Goal: Book appointment/travel/reservation

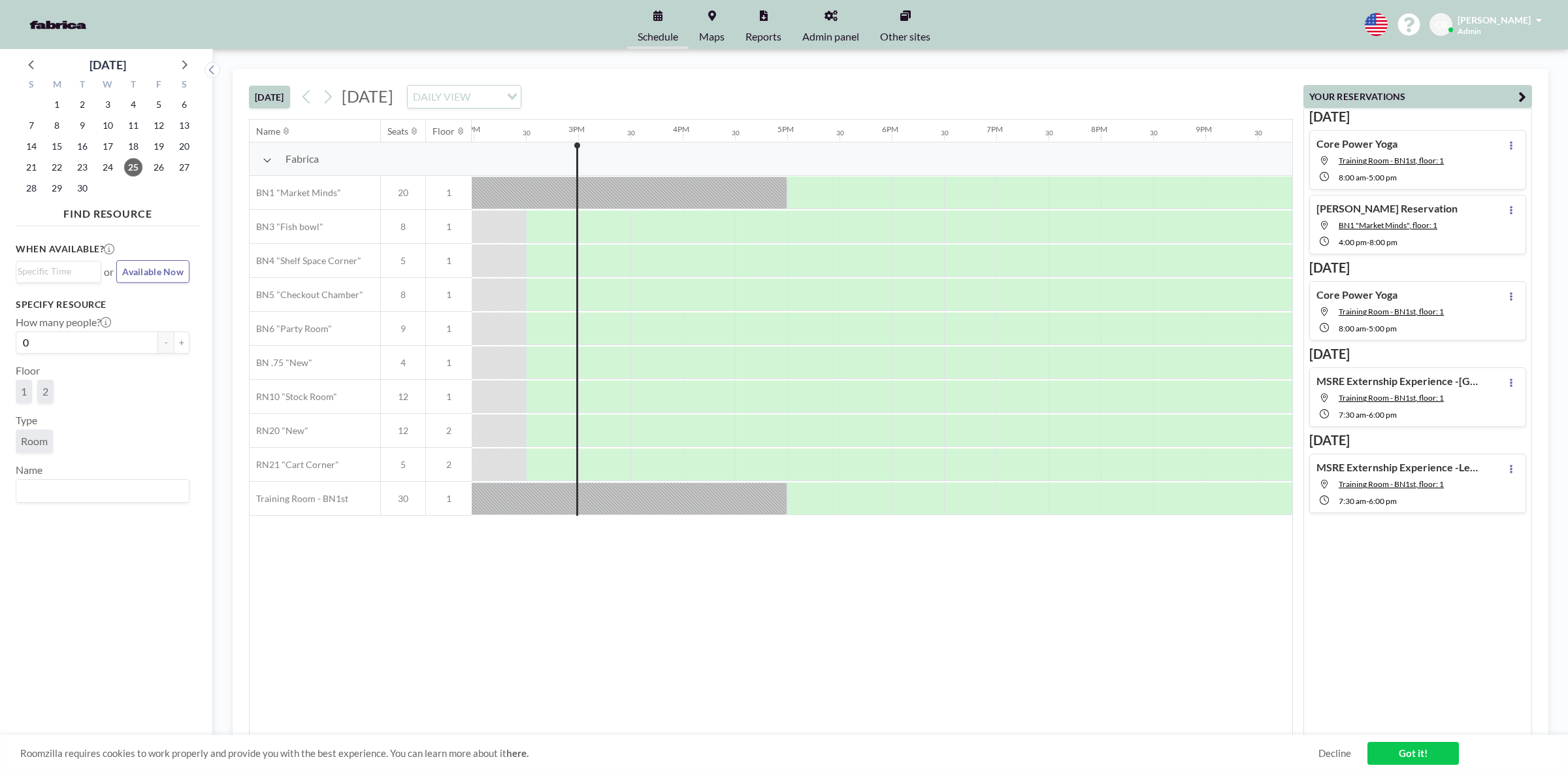
scroll to position [0, 1464]
click at [188, 62] on icon at bounding box center [183, 64] width 17 height 17
click at [79, 134] on span "7" at bounding box center [82, 125] width 18 height 18
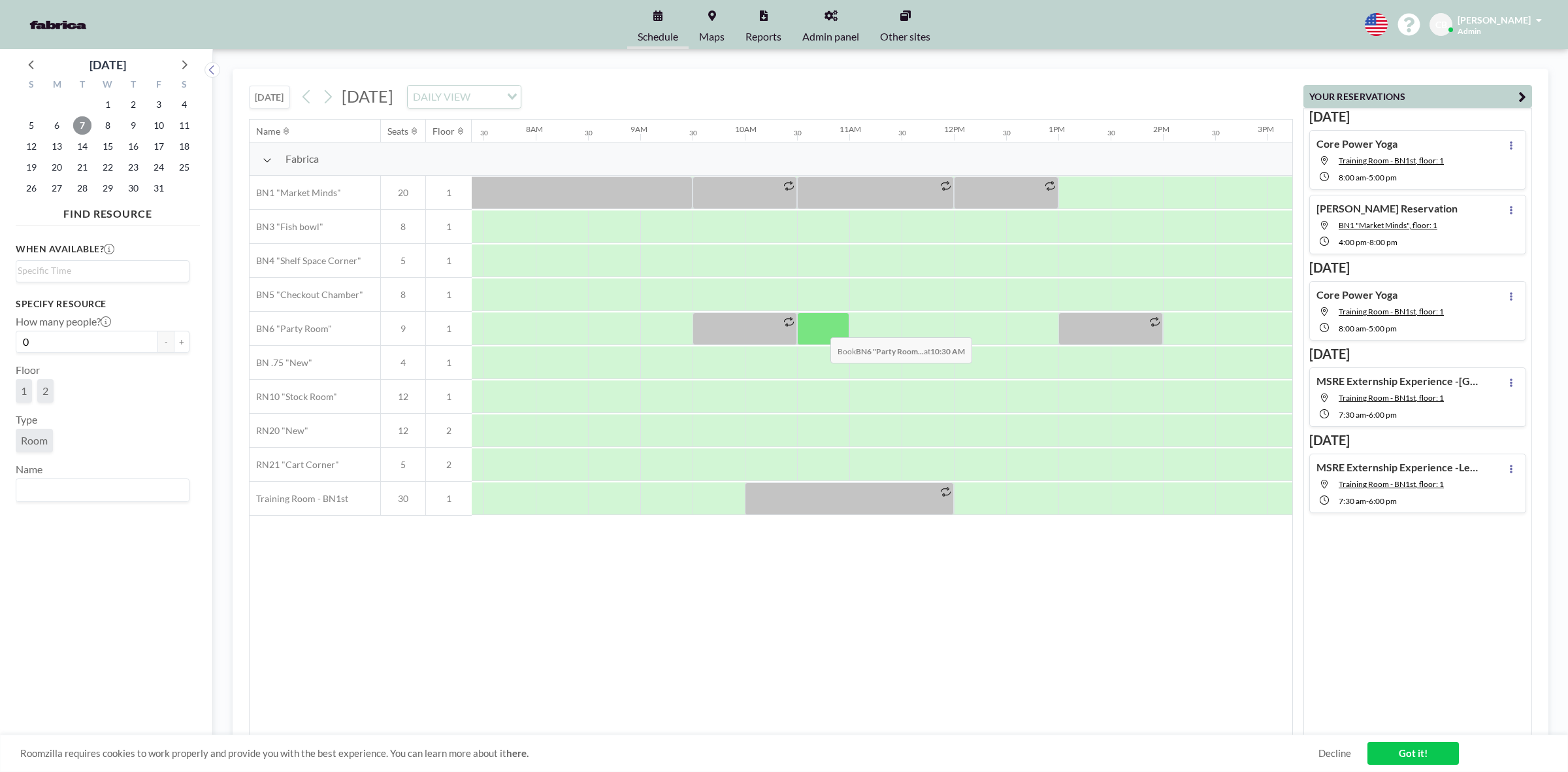
scroll to position [0, 784]
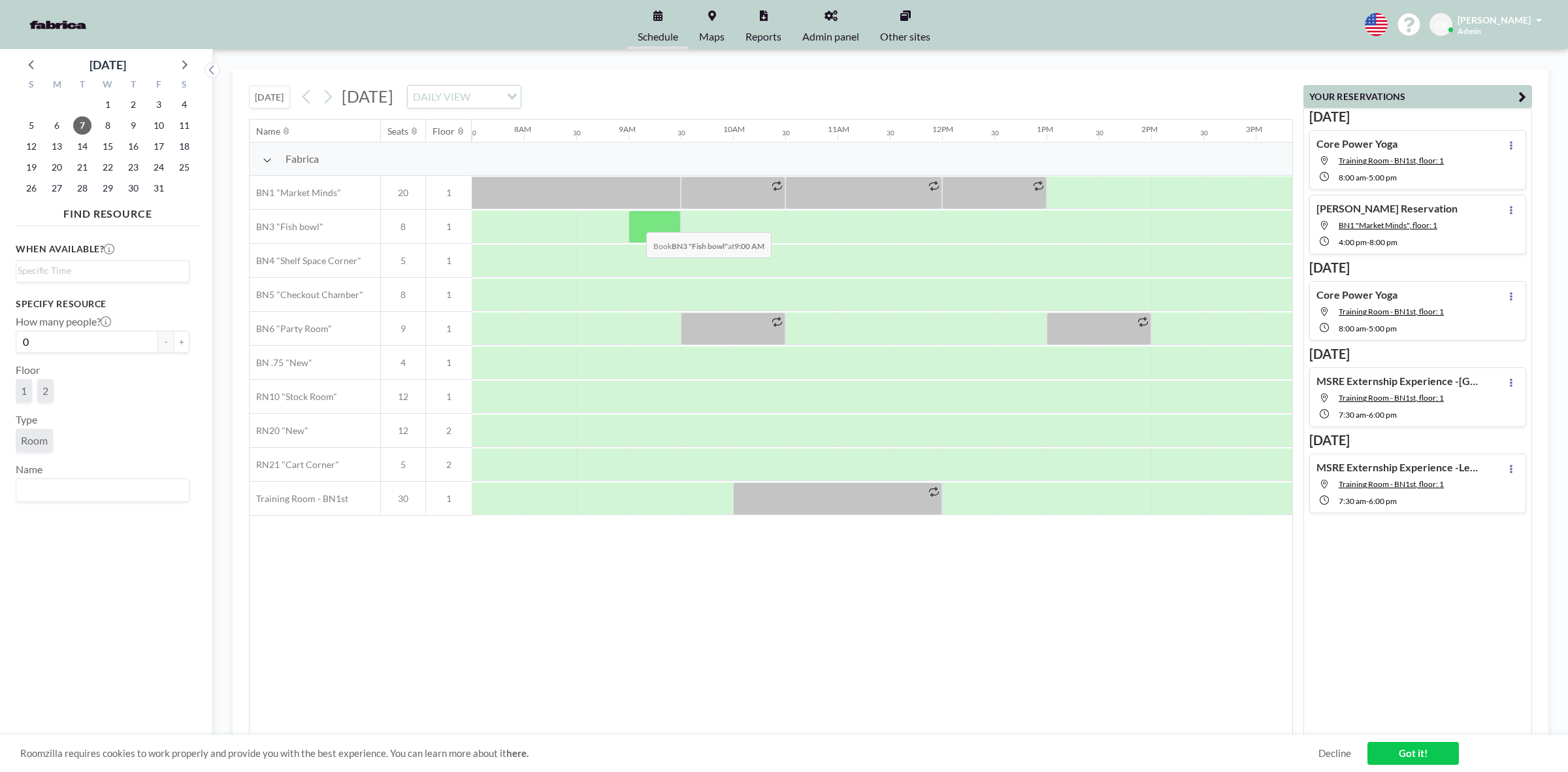
click at [636, 223] on div at bounding box center [655, 227] width 53 height 32
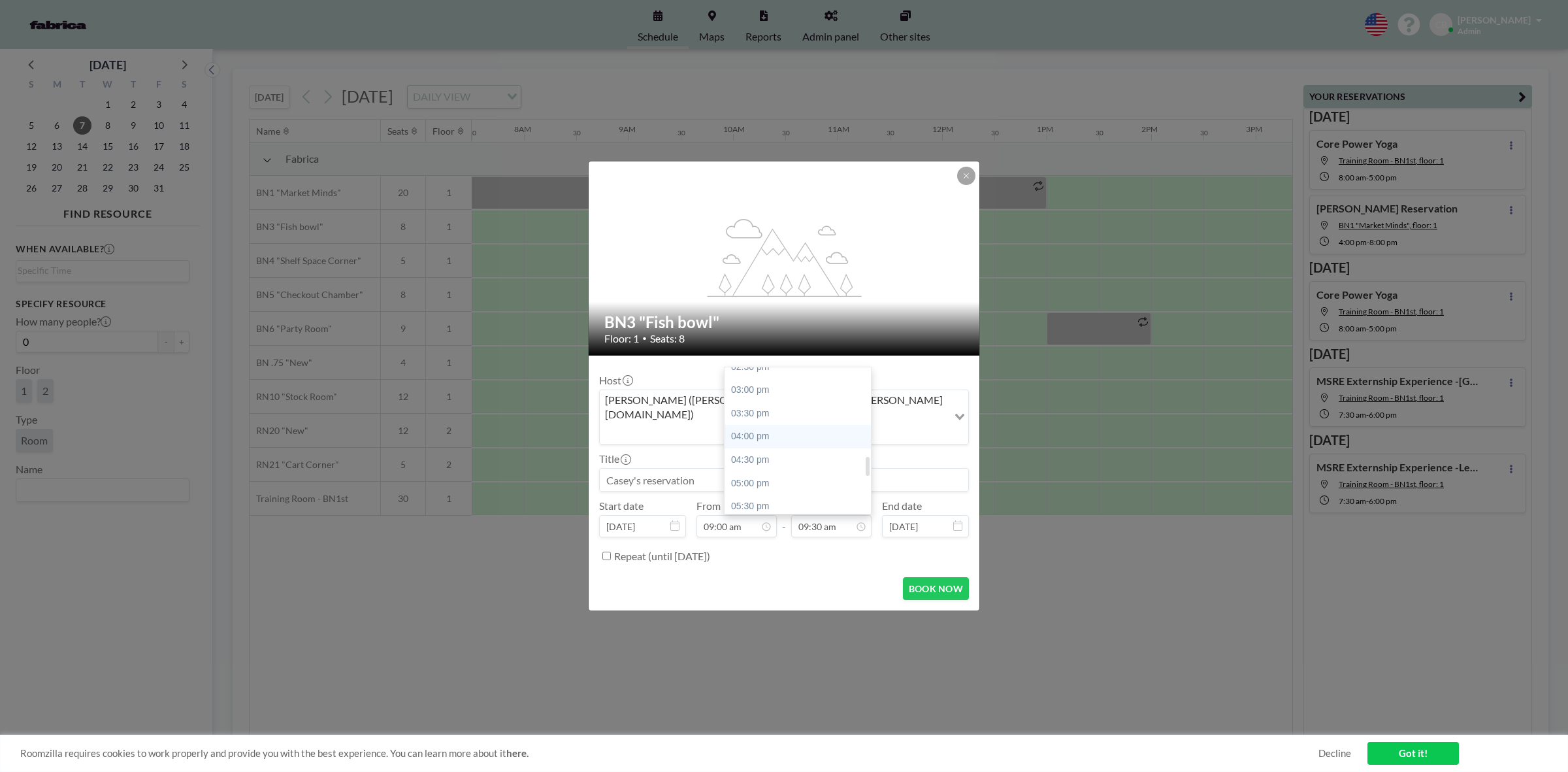
scroll to position [605, 0]
click at [755, 460] on div "03:00 pm" at bounding box center [802, 472] width 154 height 24
type input "03:00 pm"
click at [671, 468] on input at bounding box center [784, 479] width 368 height 22
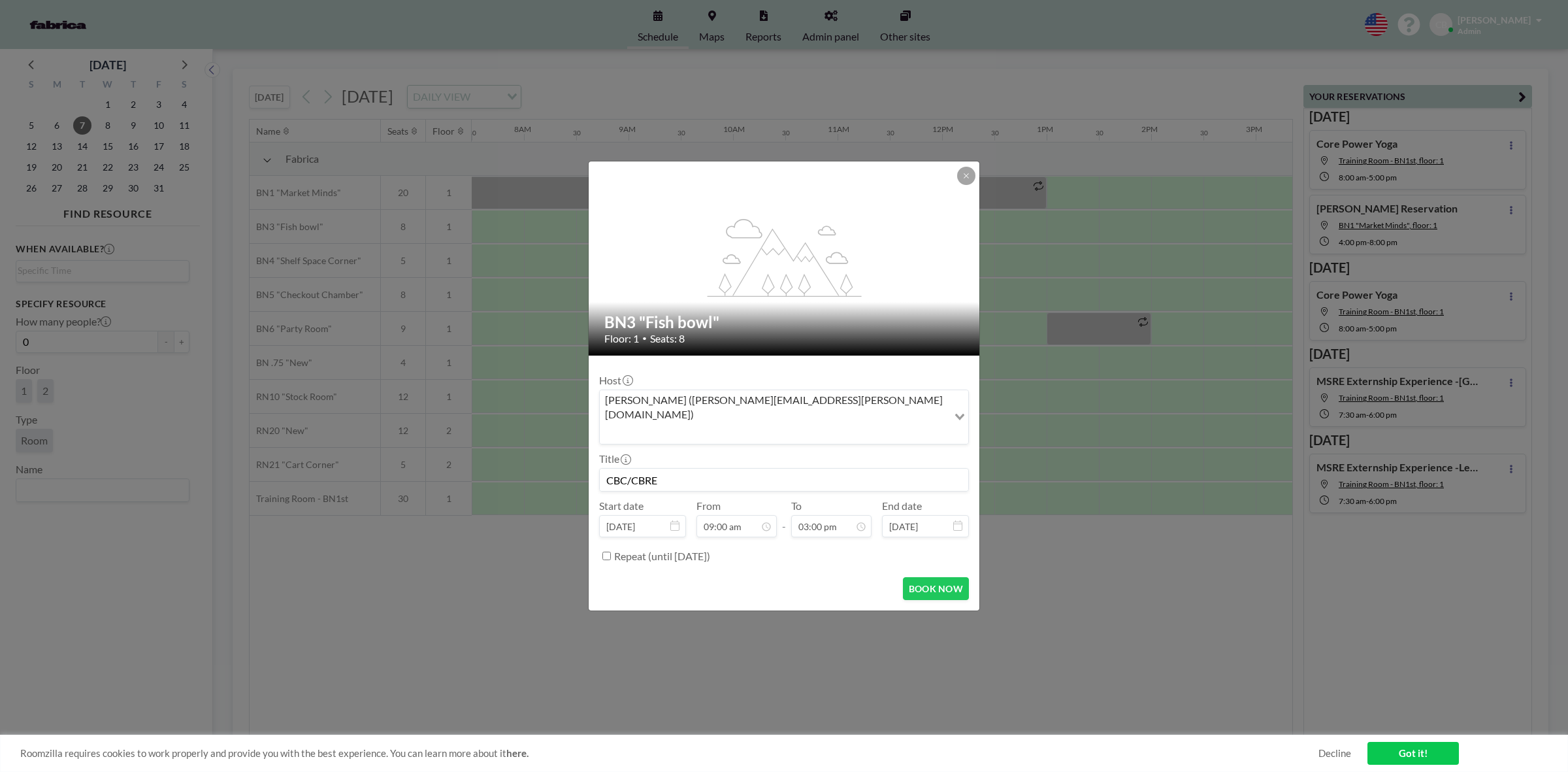
click at [632, 468] on input "CBC/CBRE" at bounding box center [784, 479] width 368 height 22
click at [629, 468] on input "CBC/CBRE" at bounding box center [784, 479] width 368 height 22
click at [632, 468] on input "CBC /CBRE" at bounding box center [784, 479] width 368 height 22
click at [713, 468] on input "CBC / CBRE" at bounding box center [784, 479] width 368 height 22
type input "CBC / CBRE"
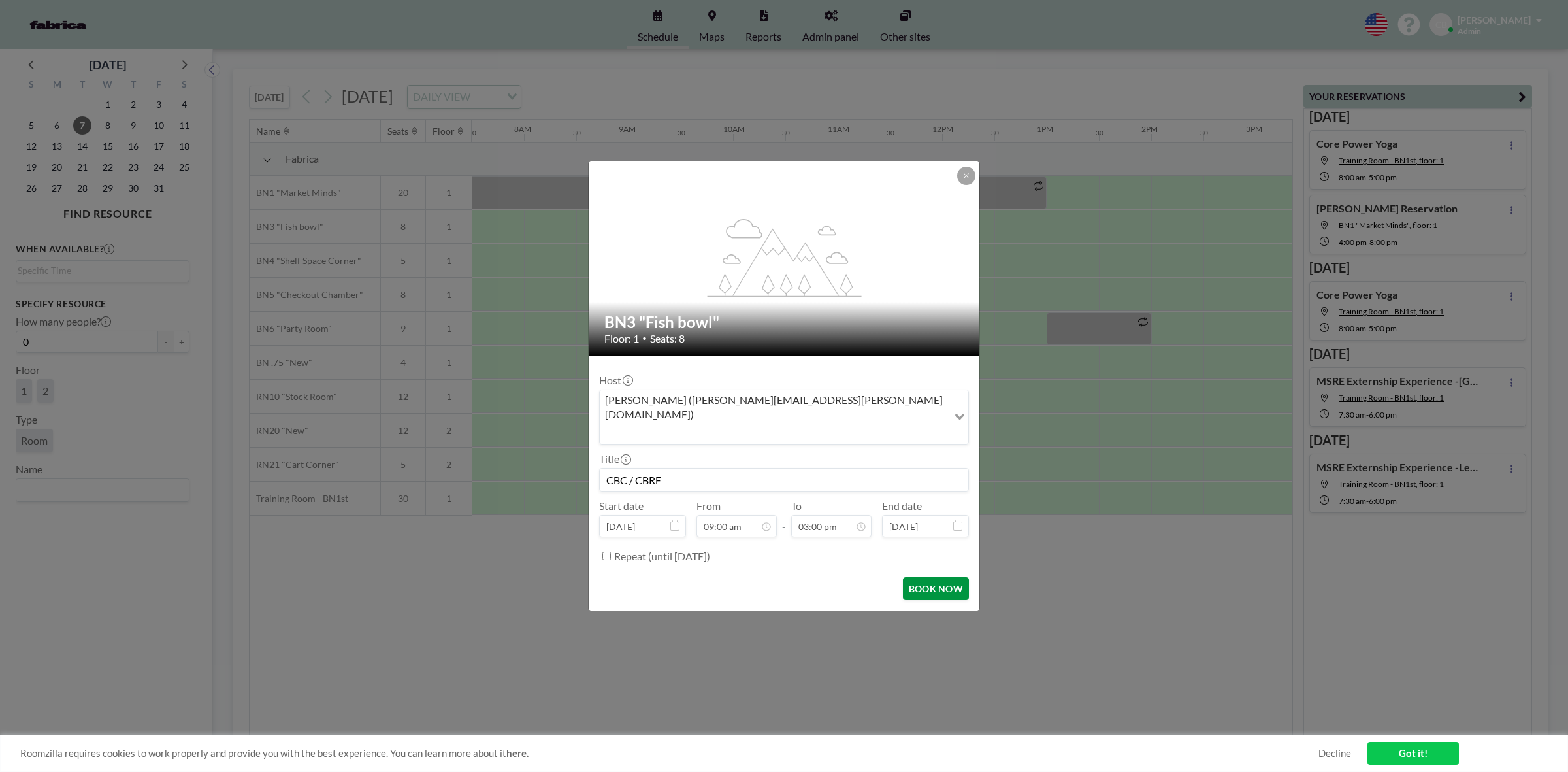
click at [945, 577] on button "BOOK NOW" at bounding box center [936, 589] width 66 height 23
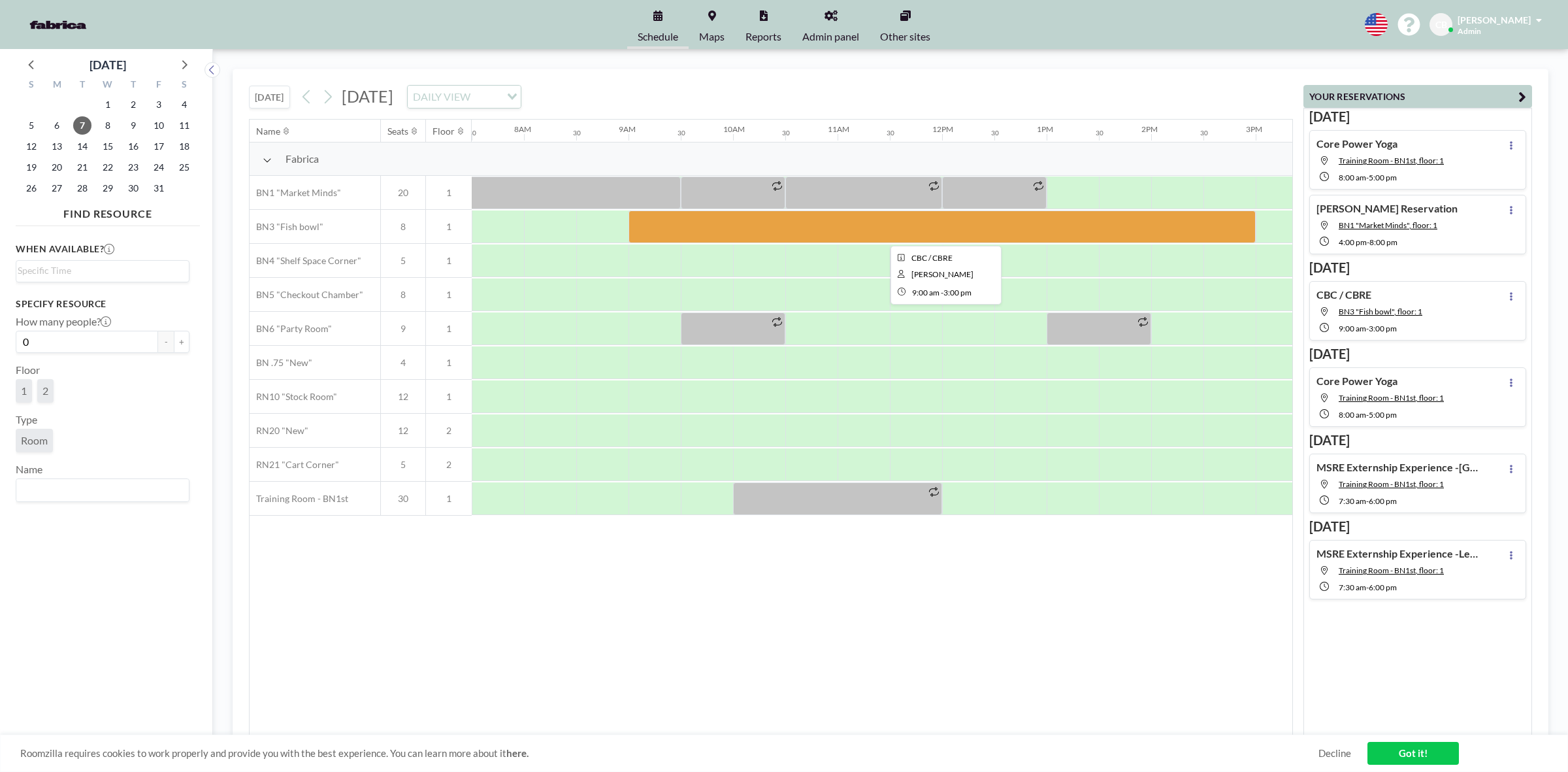
click at [760, 232] on div at bounding box center [942, 227] width 627 height 32
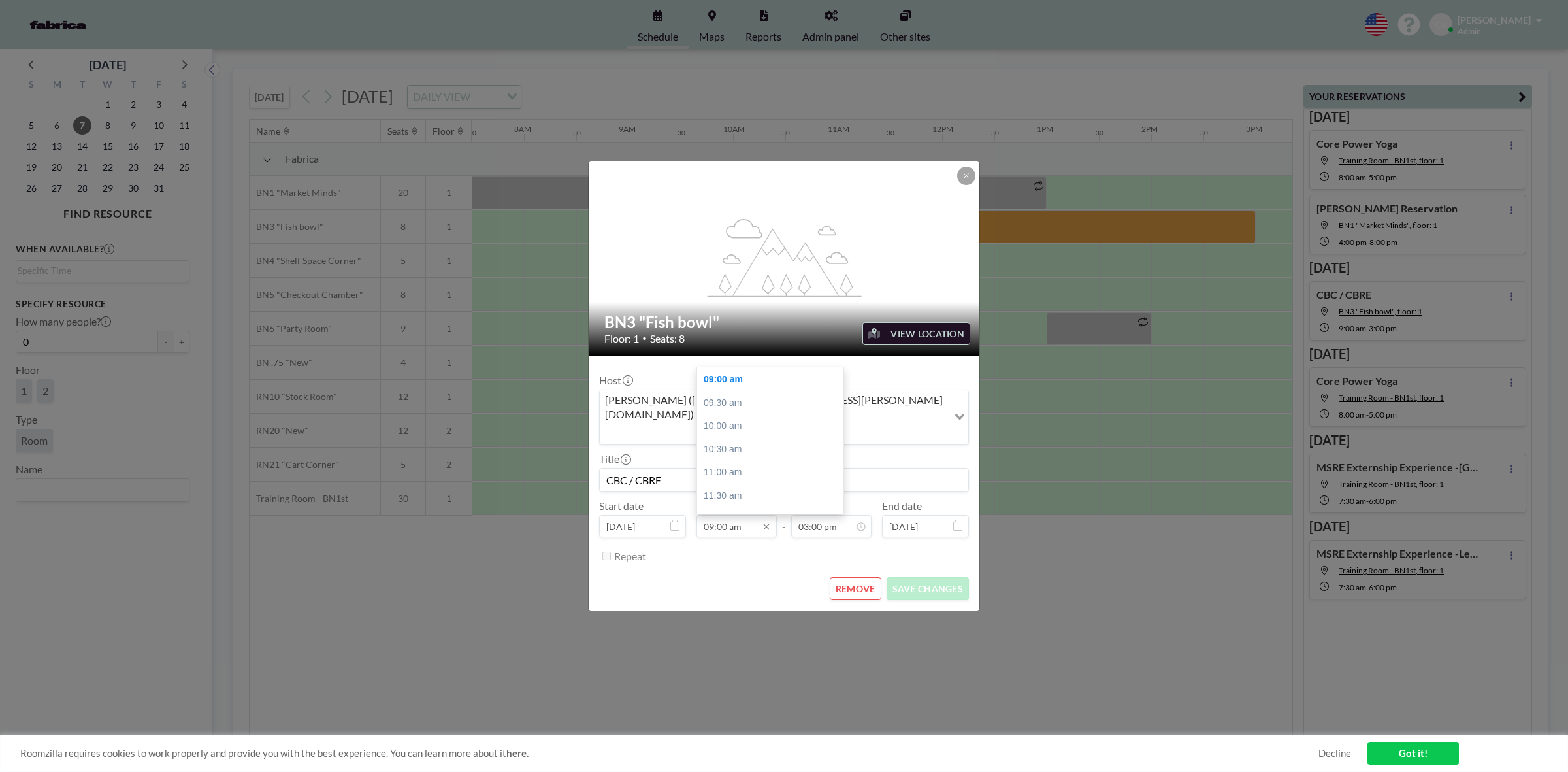
click at [735, 515] on input "09:00 am" at bounding box center [737, 526] width 81 height 22
click at [831, 515] on input "03:00 pm" at bounding box center [831, 526] width 81 height 22
click at [788, 461] on div "05:00 pm" at bounding box center [802, 473] width 154 height 24
type input "05:00 pm"
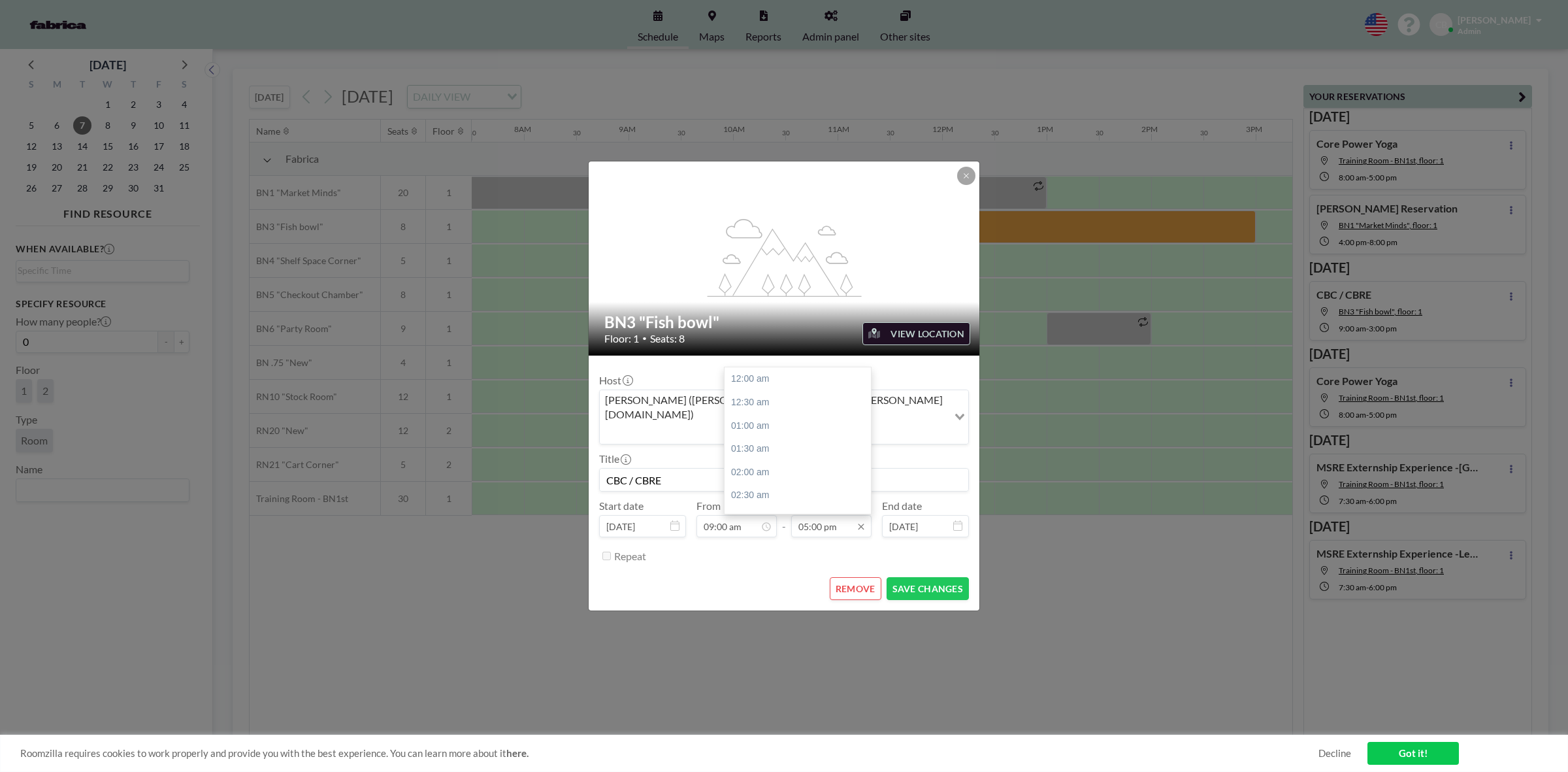
scroll to position [790, 0]
click at [849, 579] on button "REMOVE" at bounding box center [856, 589] width 52 height 23
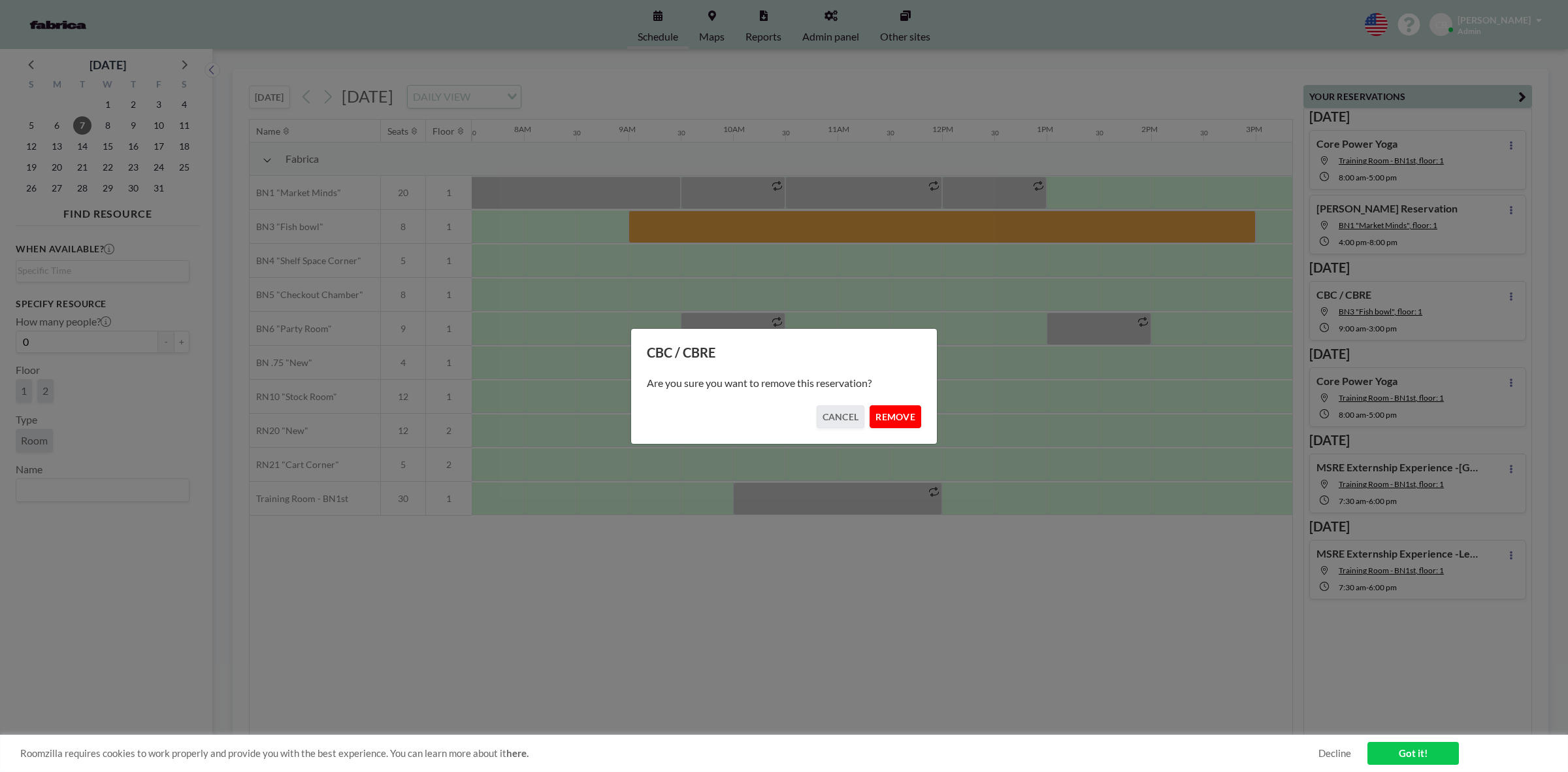
click at [896, 422] on button "REMOVE" at bounding box center [895, 417] width 52 height 23
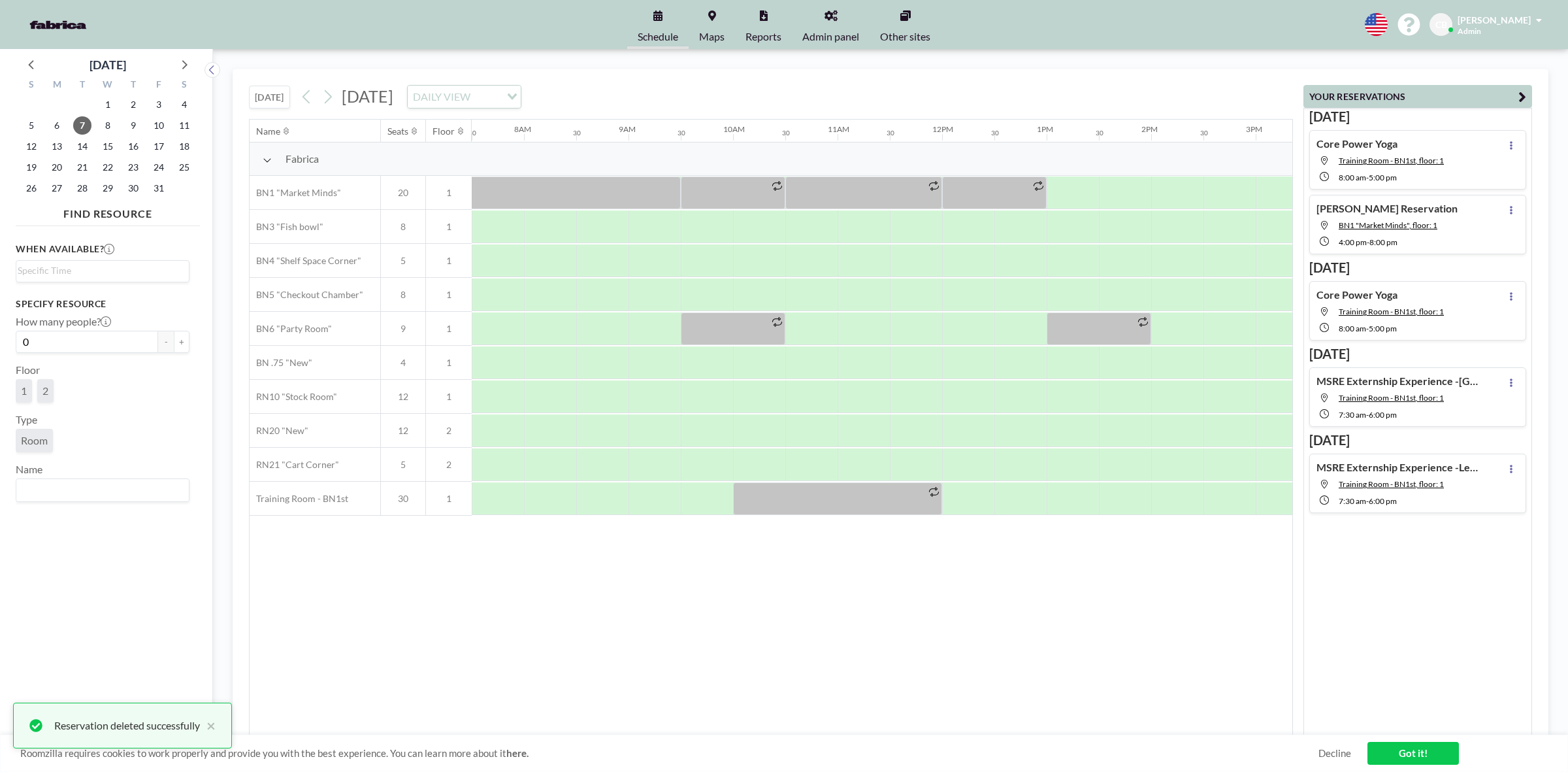
click at [707, 589] on div "Name Seats Floor 12AM 30 1AM 30 2AM 30 3AM 30 4AM 30 5AM 30 6AM 30 7AM 30 8AM 3…" at bounding box center [771, 427] width 1043 height 616
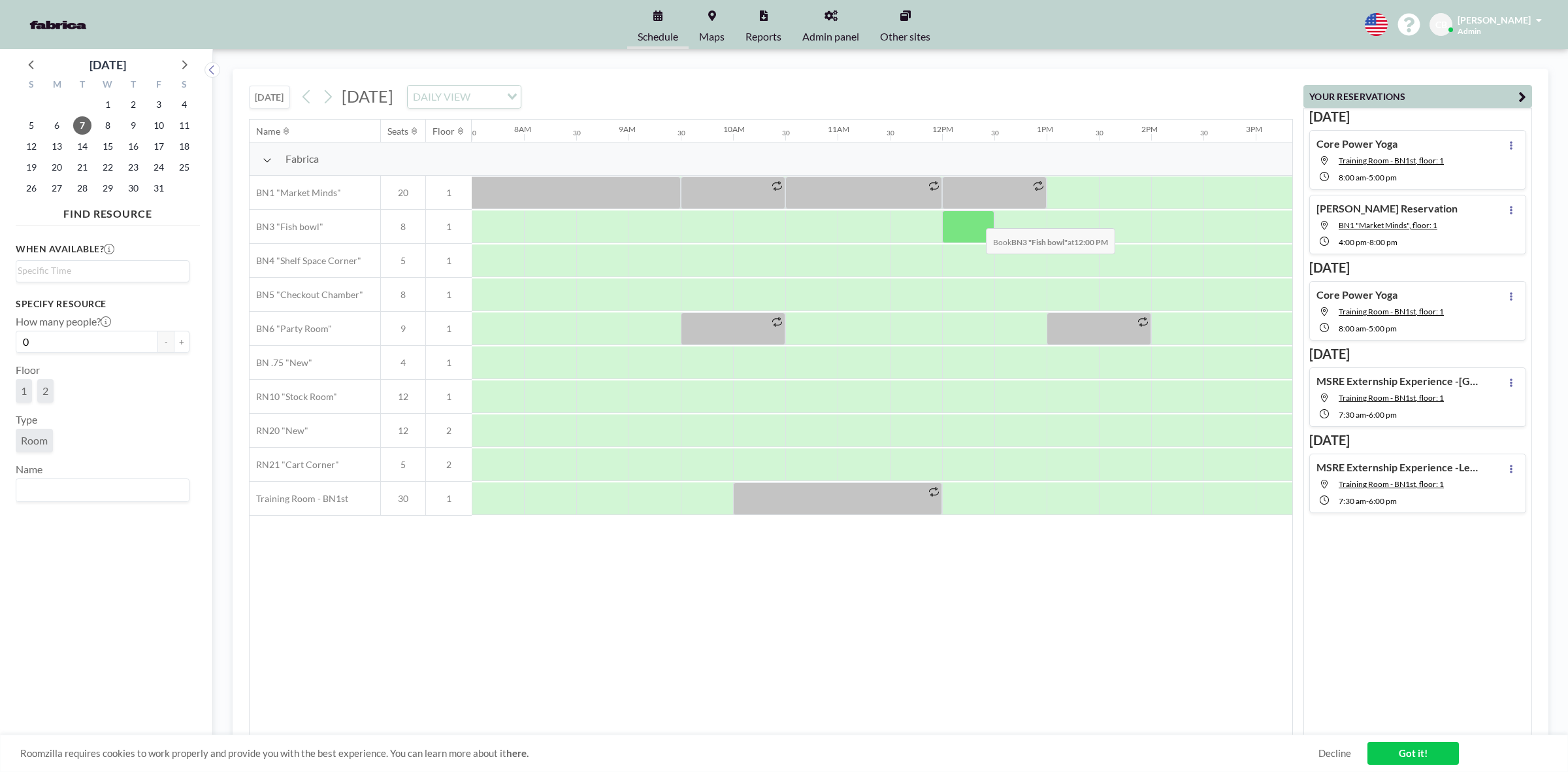
click at [975, 219] on div at bounding box center [968, 227] width 53 height 32
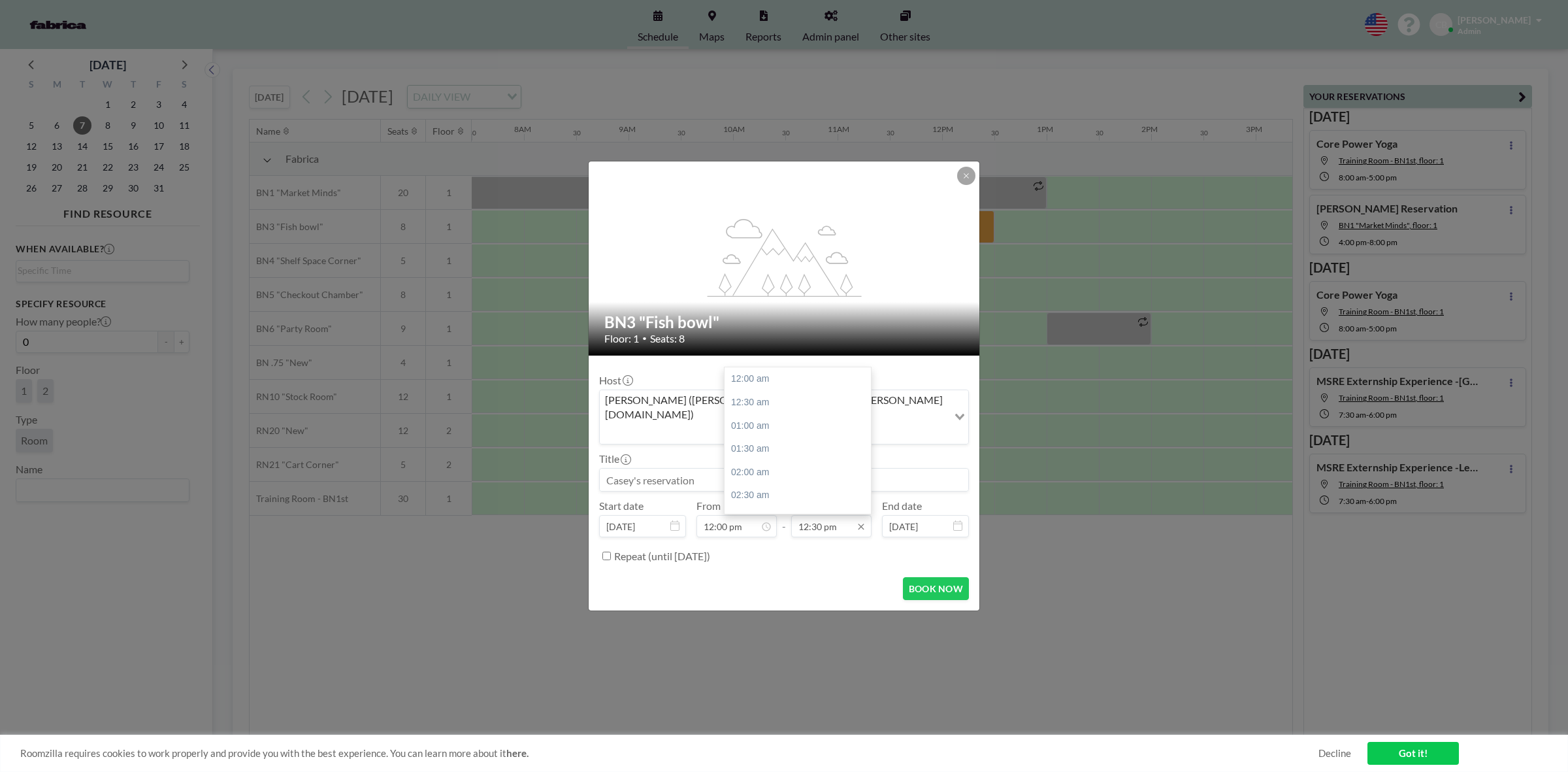
scroll to position [581, 0]
click at [824, 515] on input "12:30 pm" at bounding box center [831, 526] width 81 height 22
click at [775, 427] on div "03:30 pm" at bounding box center [802, 438] width 154 height 24
type input "03:30 pm"
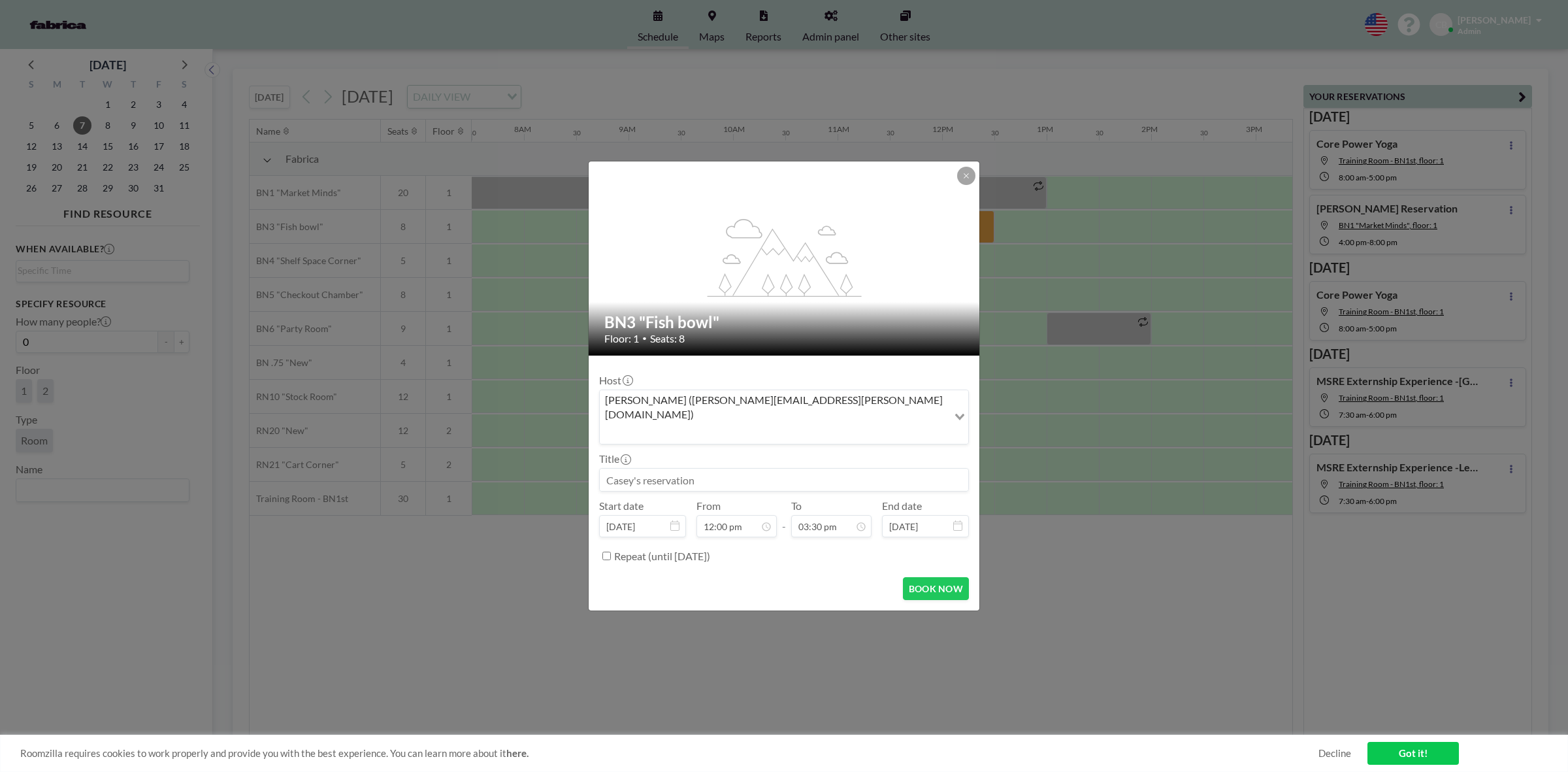
click at [680, 468] on input at bounding box center [784, 479] width 368 height 22
click at [925, 577] on button "BOOK NOW" at bounding box center [936, 589] width 66 height 23
type input "CBC & CBRE"
